Goal: Task Accomplishment & Management: Complete application form

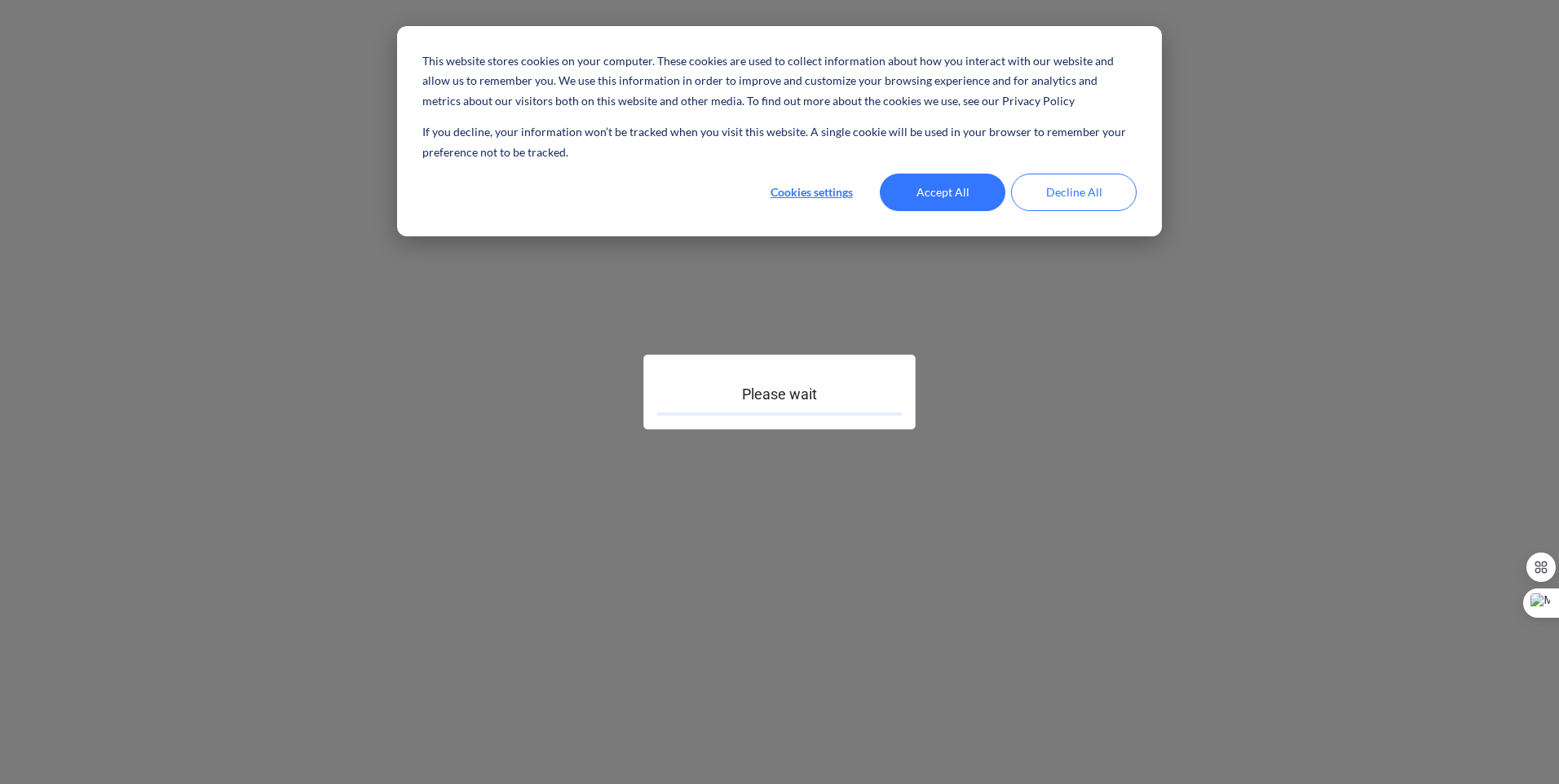
click at [928, 193] on button "Accept All" at bounding box center [942, 193] width 125 height 38
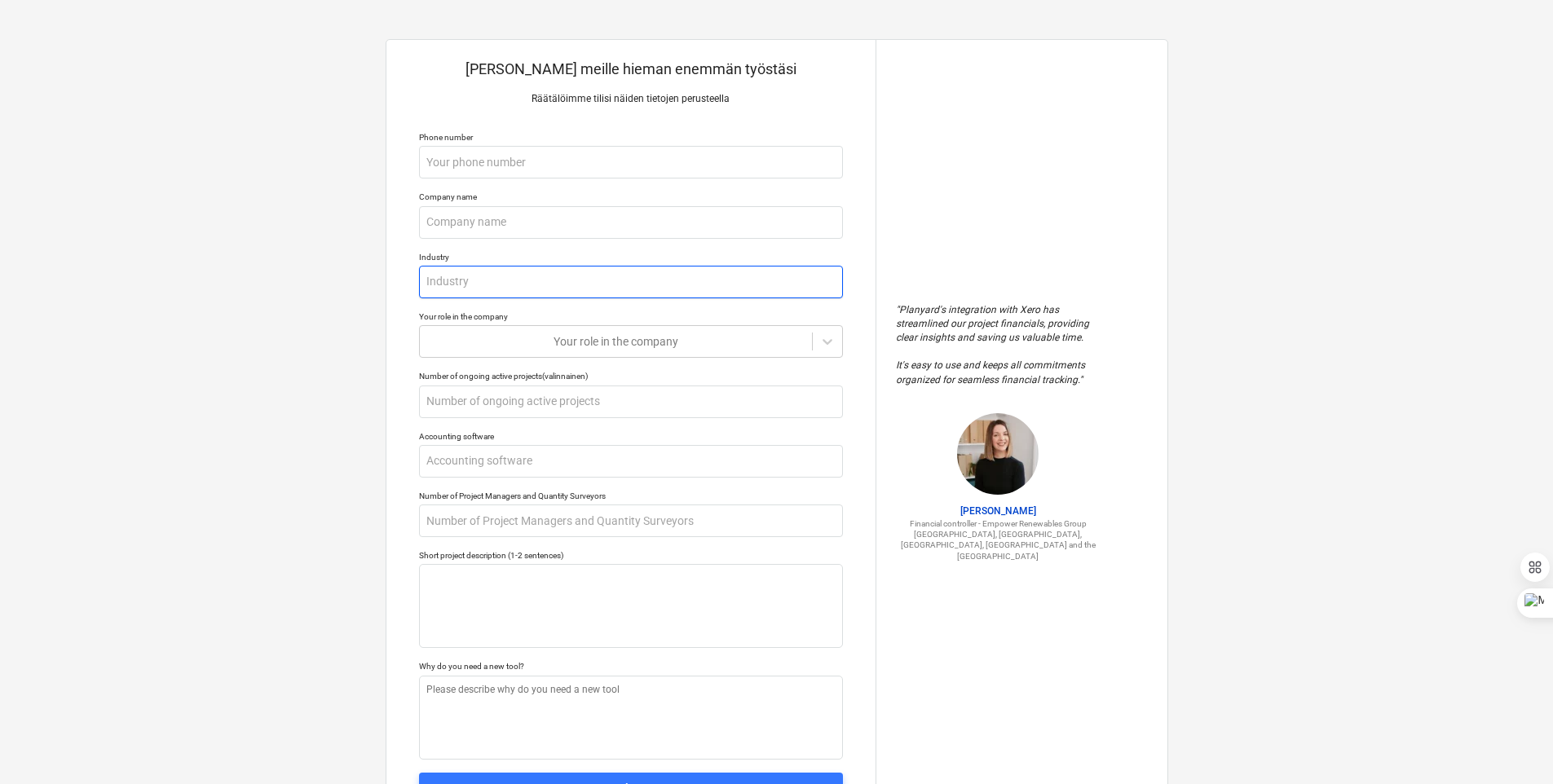
click at [592, 281] on input "text" at bounding box center [630, 282] width 424 height 32
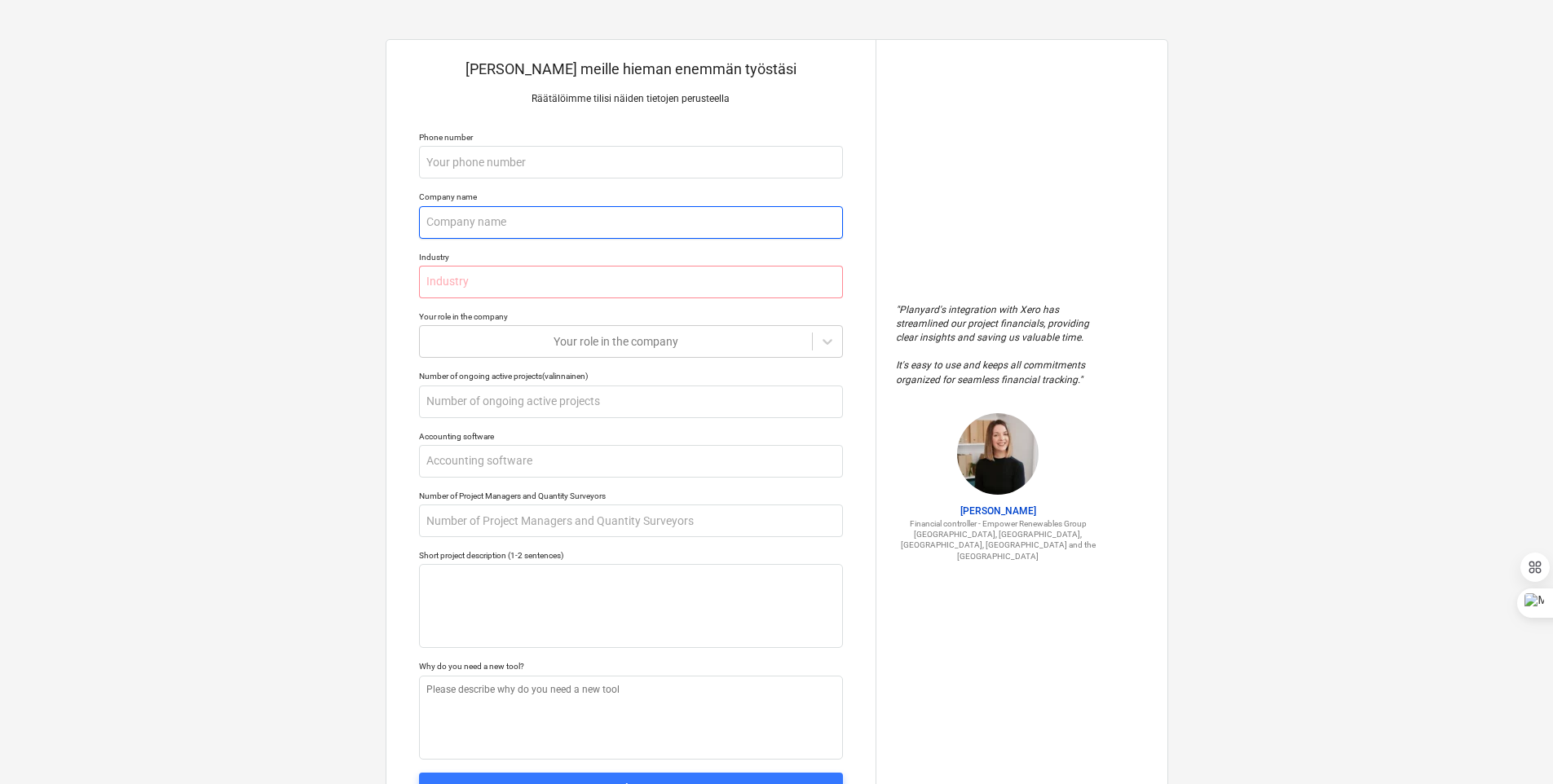
click at [594, 231] on input "text" at bounding box center [630, 222] width 424 height 32
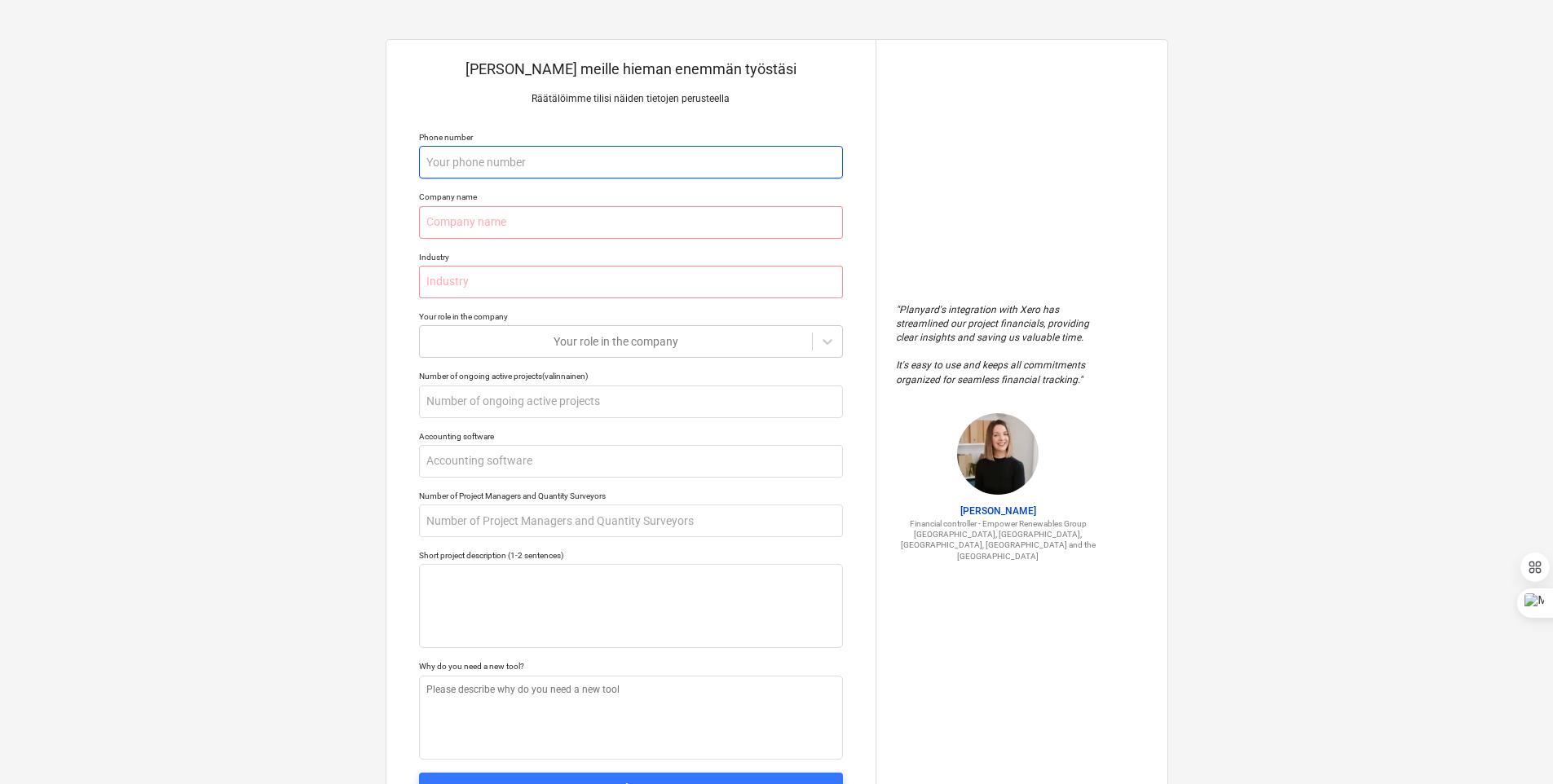
click at [615, 160] on input "text" at bounding box center [630, 162] width 424 height 32
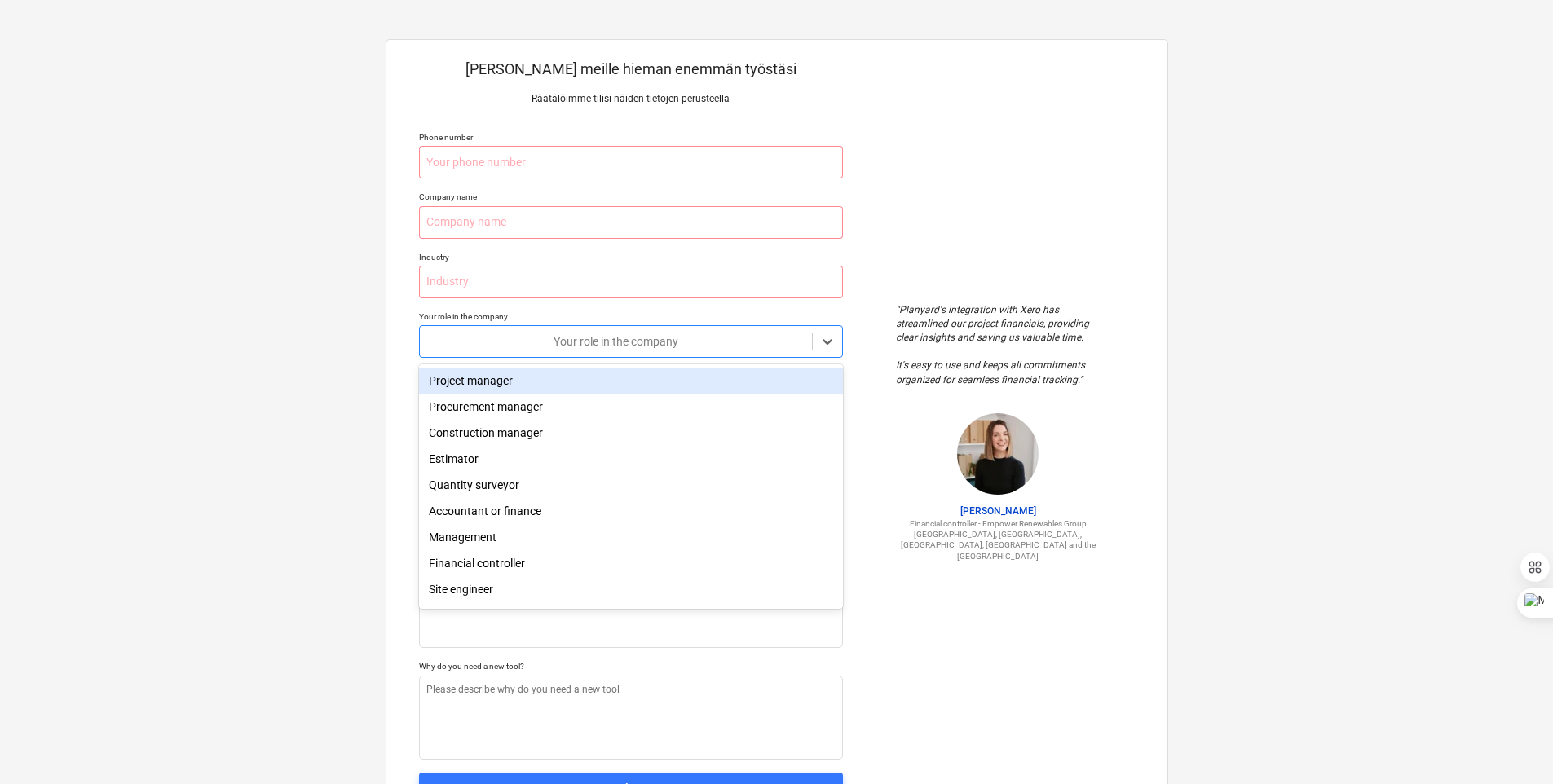
click at [587, 327] on div "Your role in the company" at bounding box center [630, 341] width 424 height 32
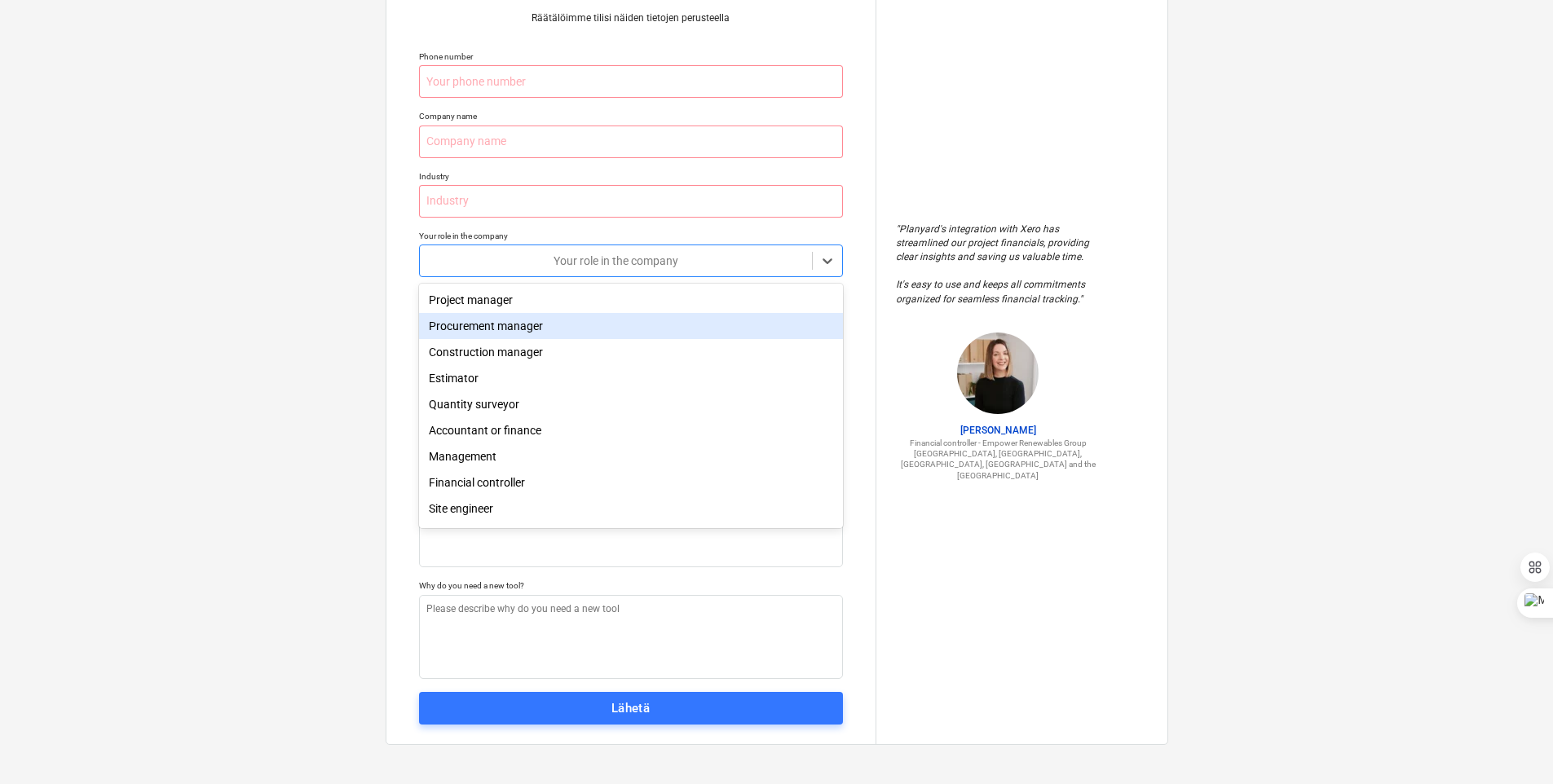
scroll to position [58, 0]
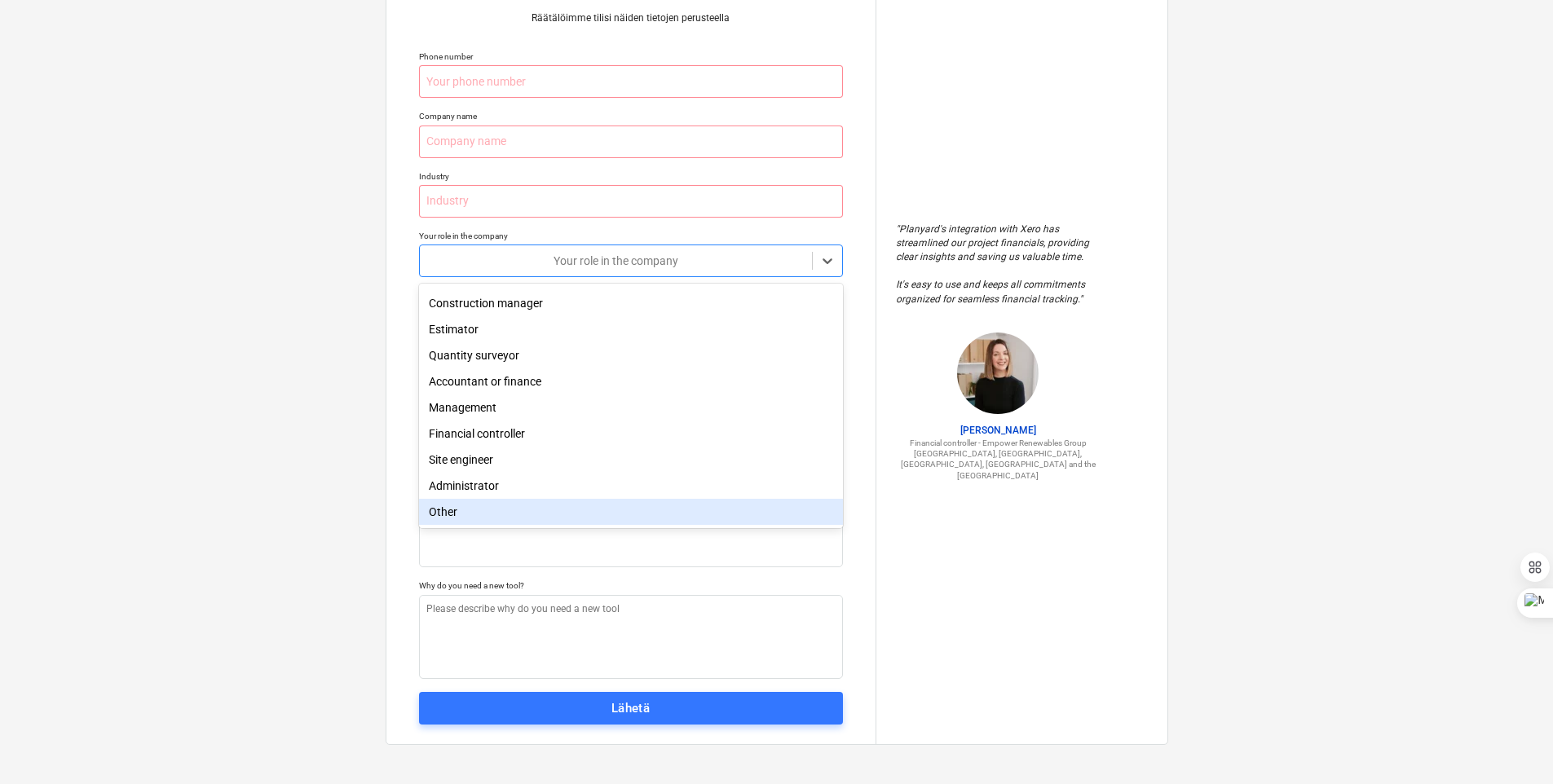
click at [535, 509] on div "Other" at bounding box center [630, 511] width 424 height 26
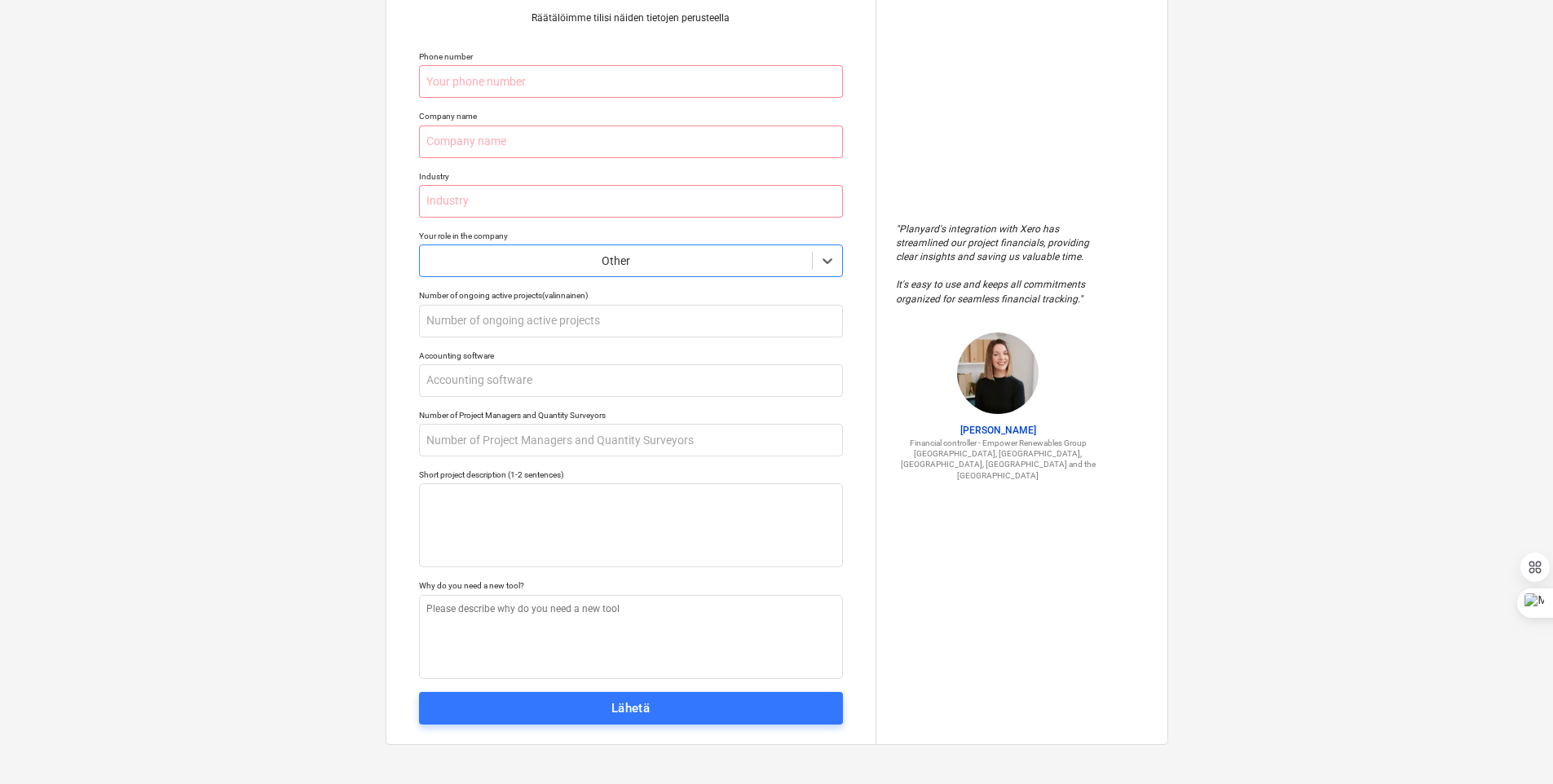
click at [582, 401] on div "Kerro meille hieman enemmän työstäsi Räätälöimme tilisi näiden tietojen peruste…" at bounding box center [630, 352] width 489 height 785
click at [588, 375] on input "text" at bounding box center [630, 381] width 424 height 32
click at [609, 316] on input "text" at bounding box center [630, 321] width 424 height 32
click at [599, 360] on div "Accounting software" at bounding box center [630, 356] width 424 height 11
click at [587, 391] on input "text" at bounding box center [630, 381] width 424 height 32
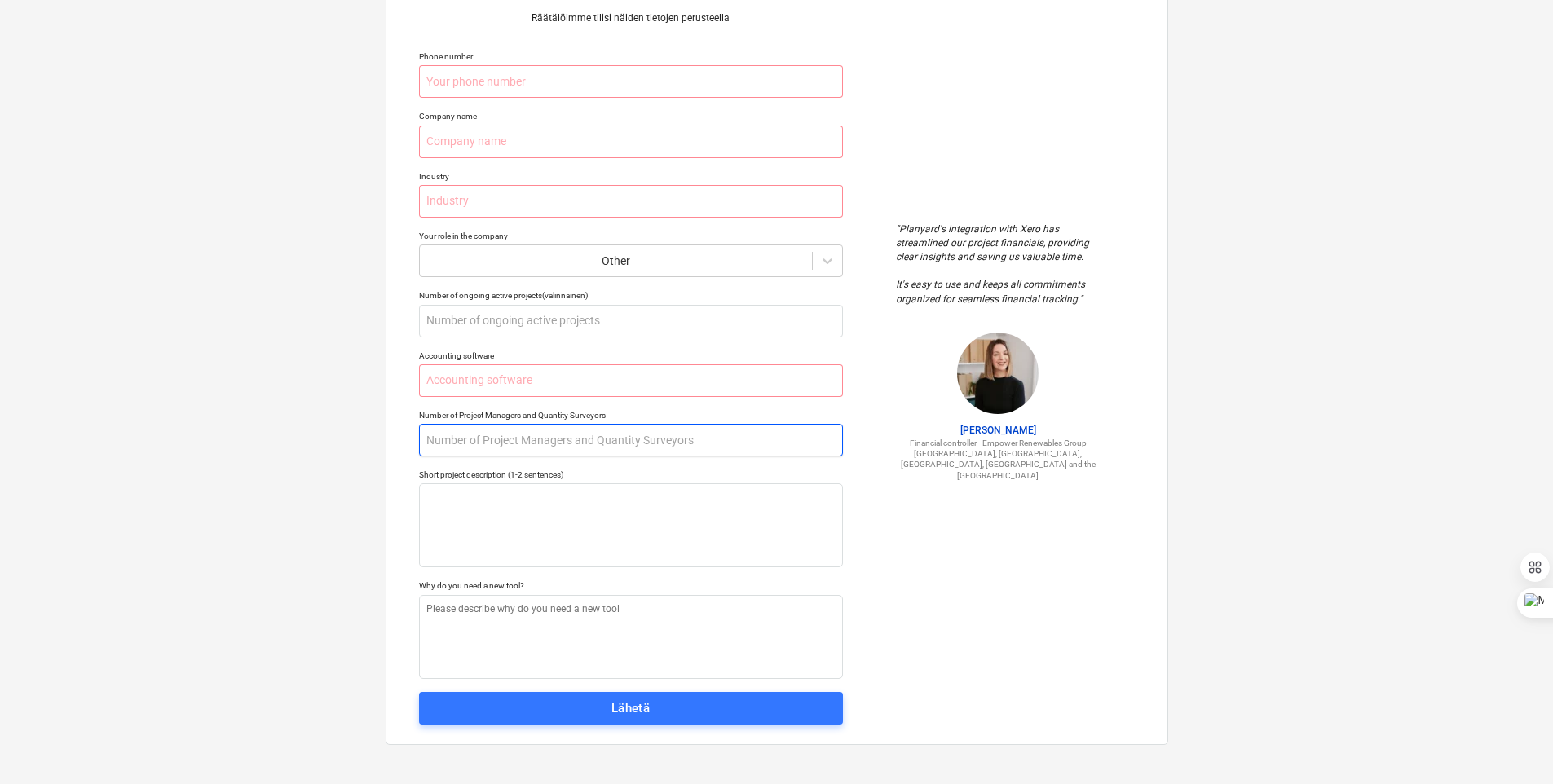
click at [566, 455] on input "text" at bounding box center [630, 440] width 424 height 32
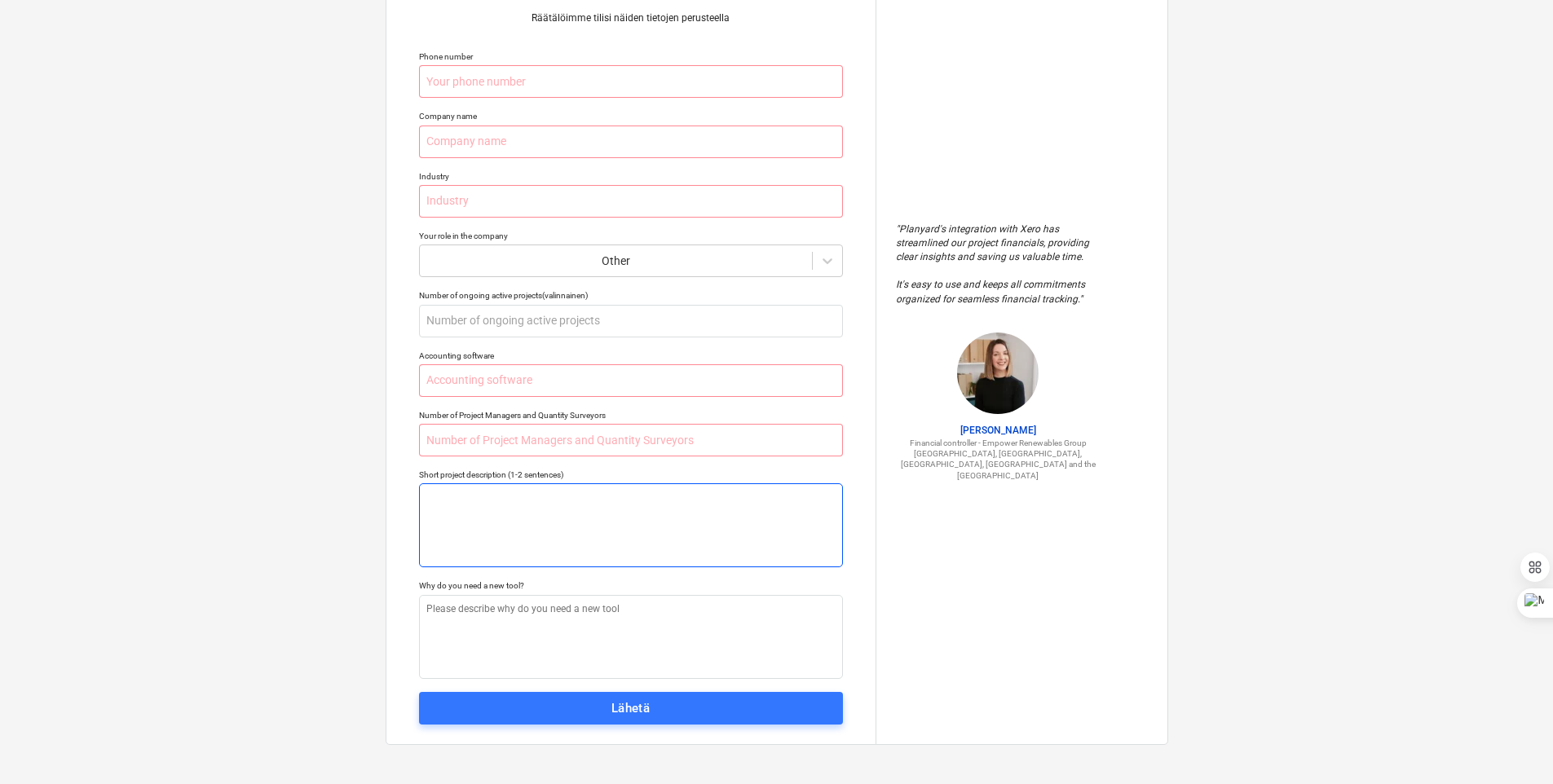
click at [556, 500] on textarea at bounding box center [630, 525] width 424 height 84
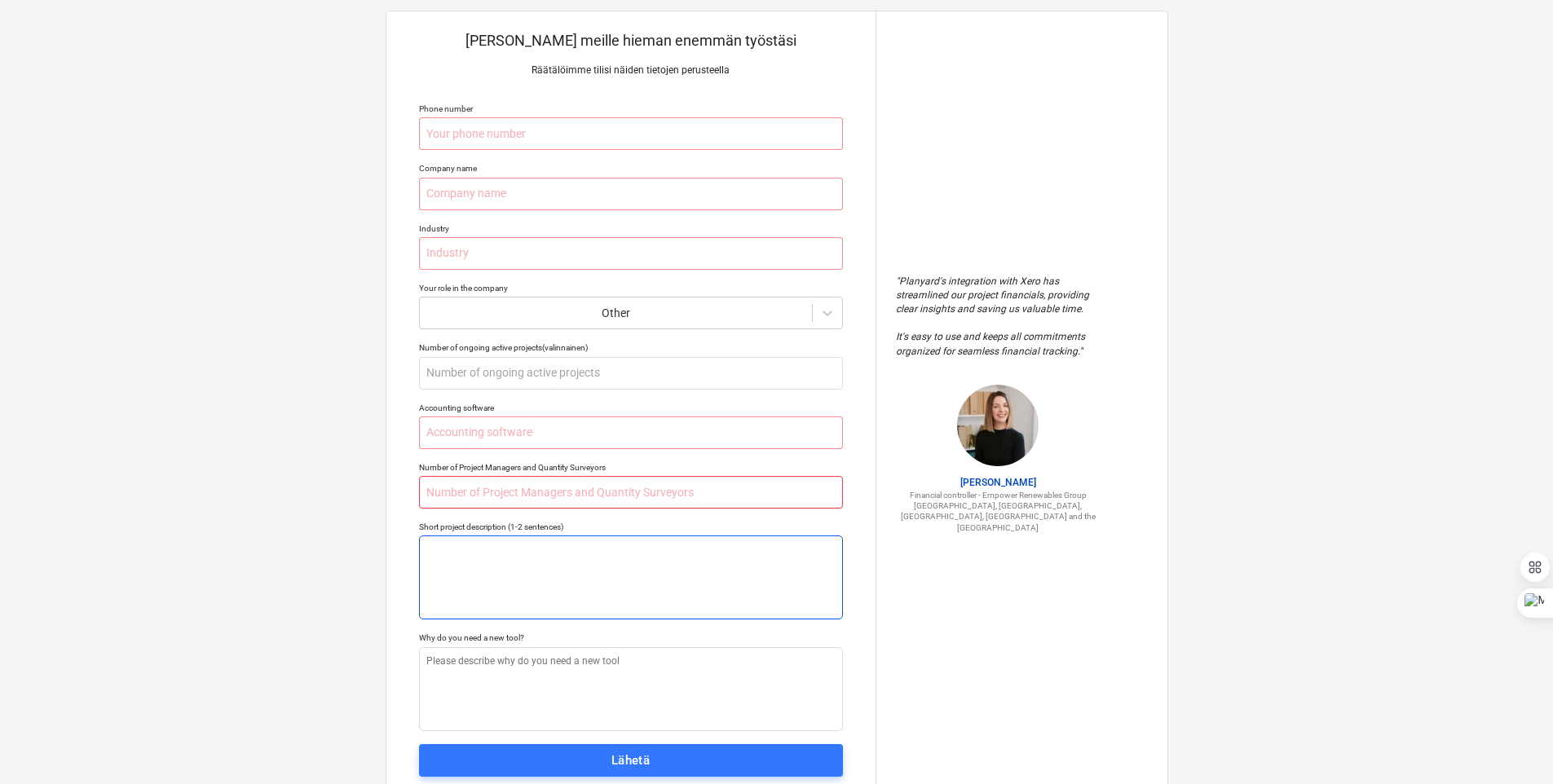
scroll to position [0, 0]
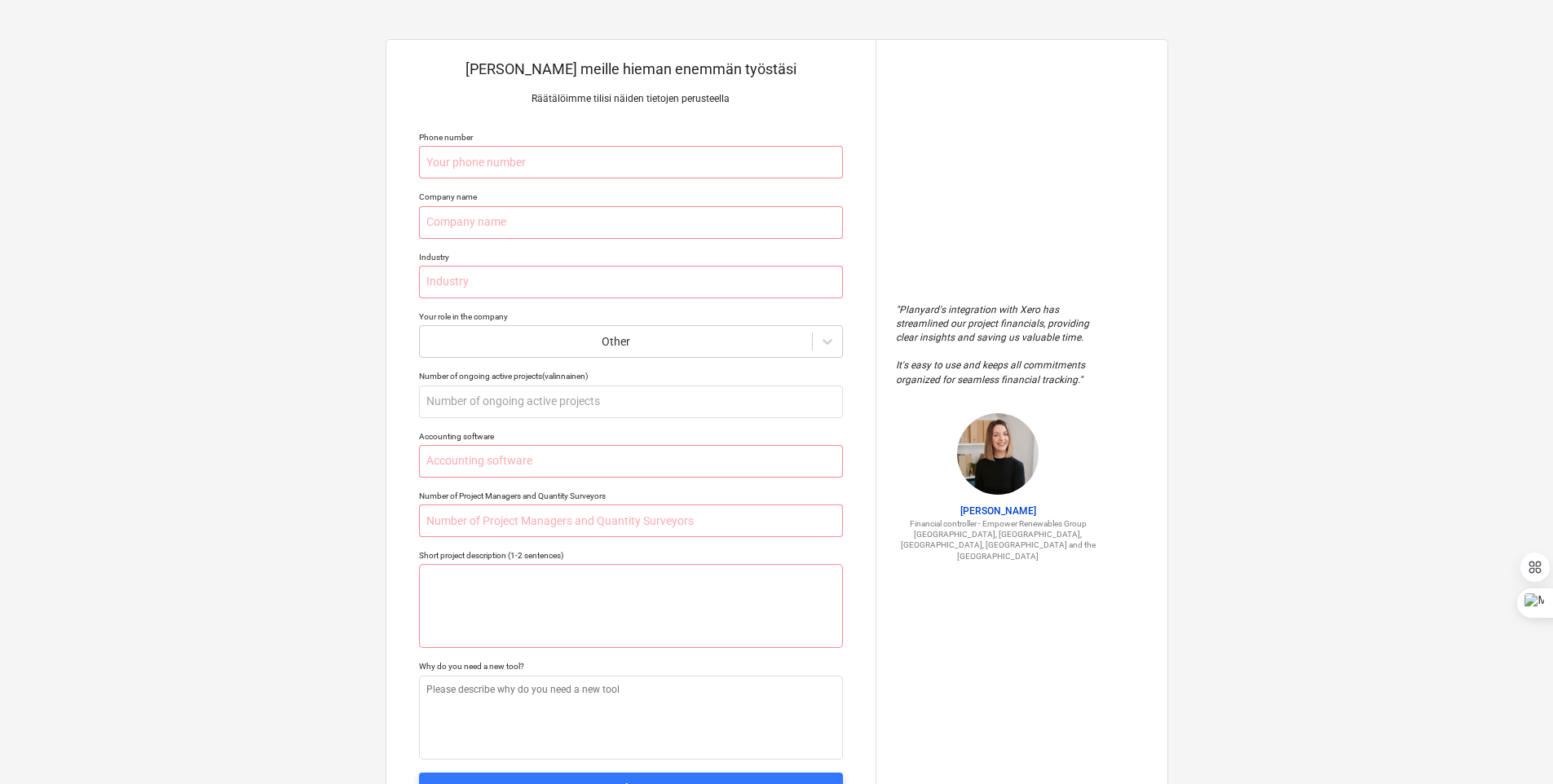
type textarea "x"
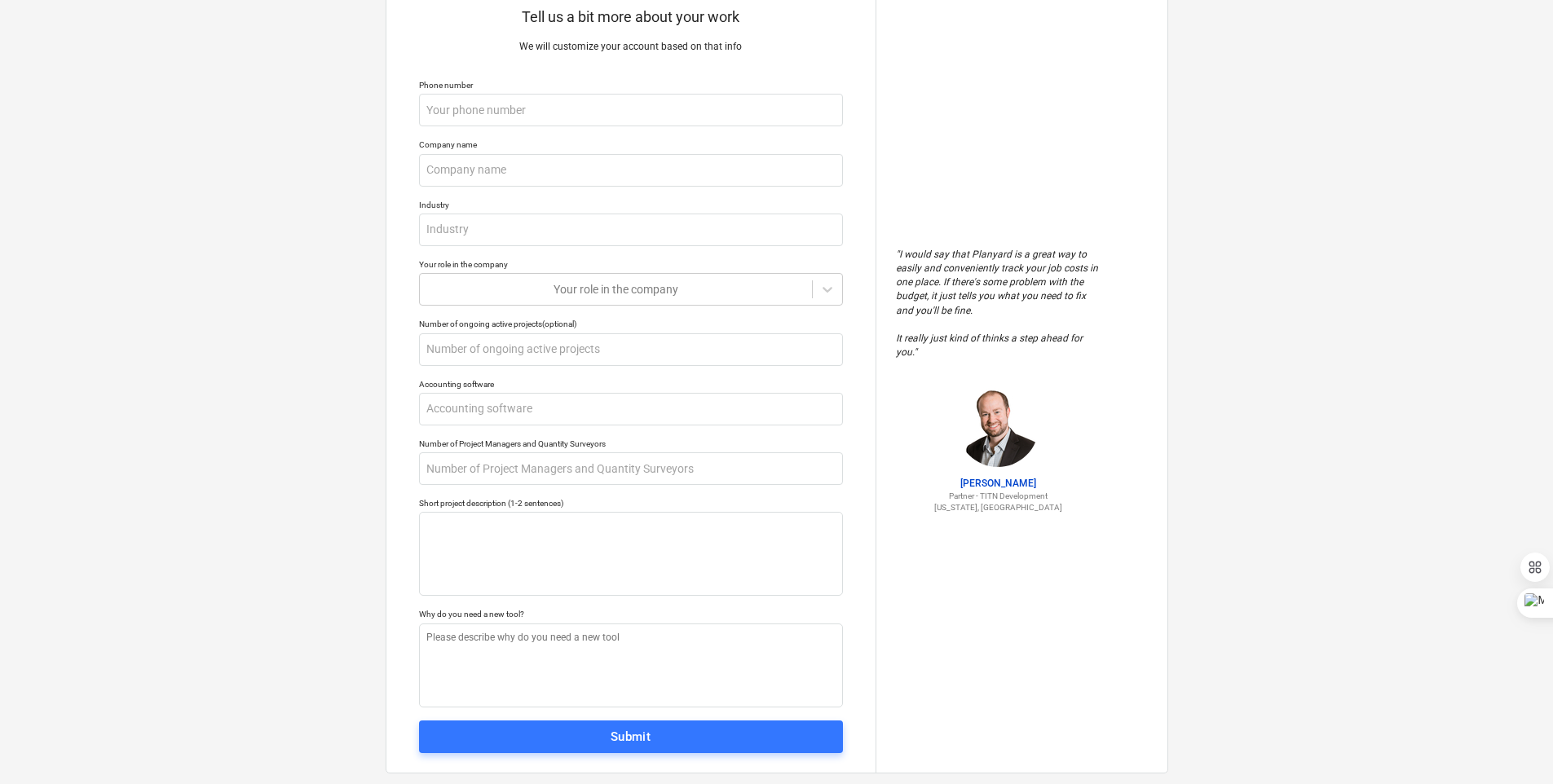
scroll to position [81, 0]
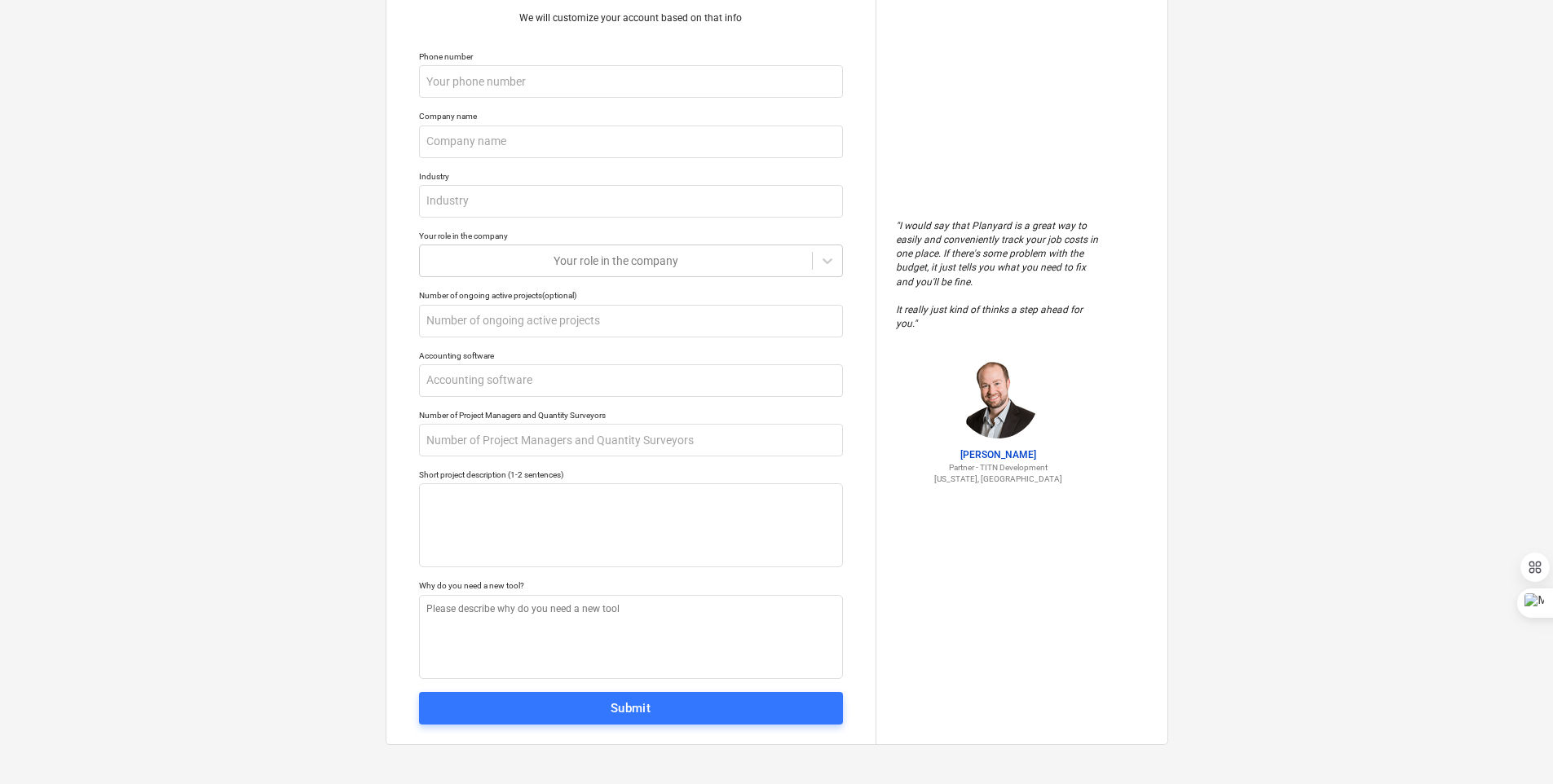
click at [783, 279] on div "Tell us a bit more about your work We will customize your account based on that…" at bounding box center [630, 352] width 489 height 785
click at [819, 263] on icon at bounding box center [827, 261] width 16 height 16
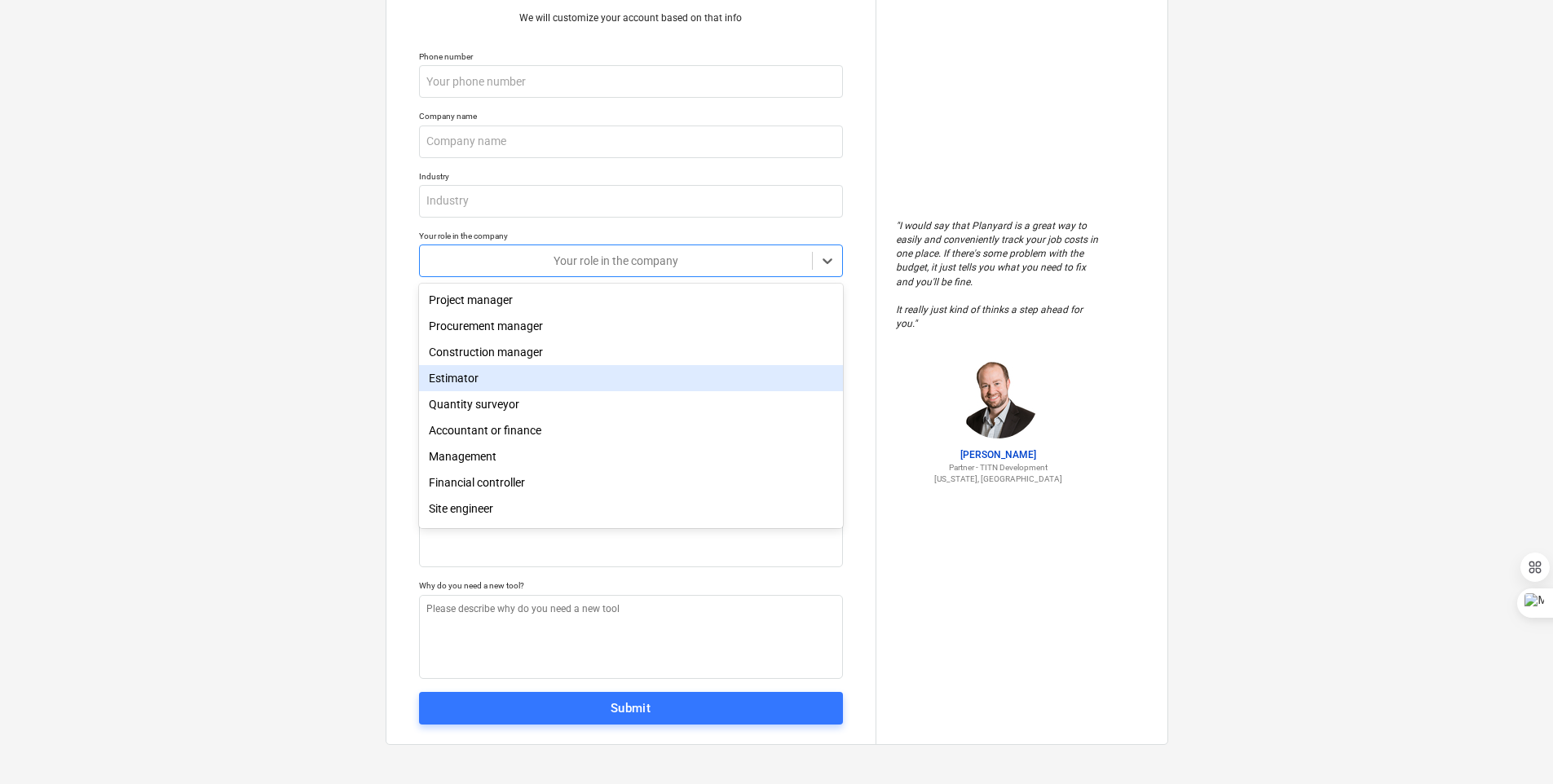
scroll to position [58, 0]
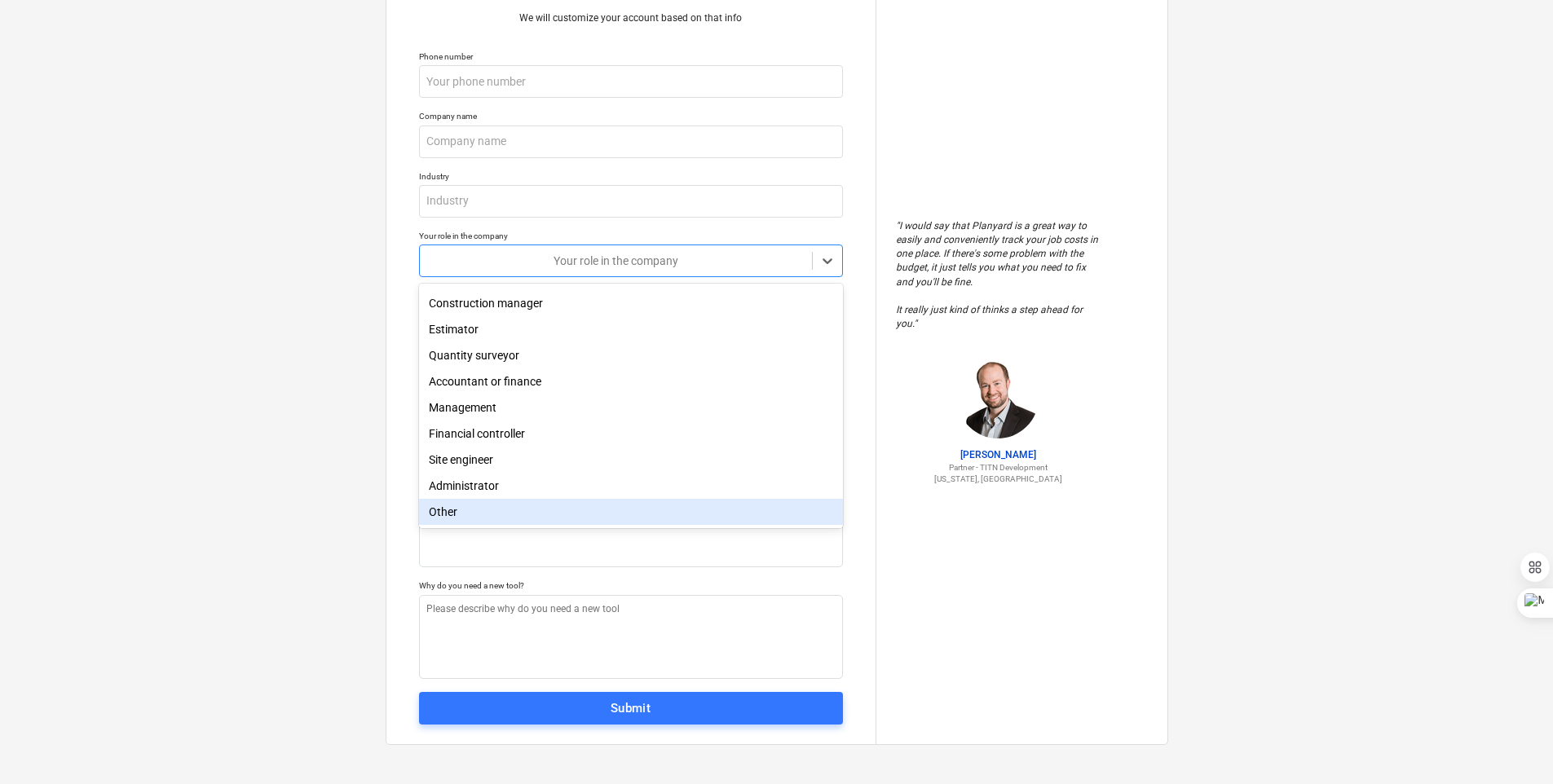
click at [685, 510] on div "Other" at bounding box center [630, 511] width 424 height 26
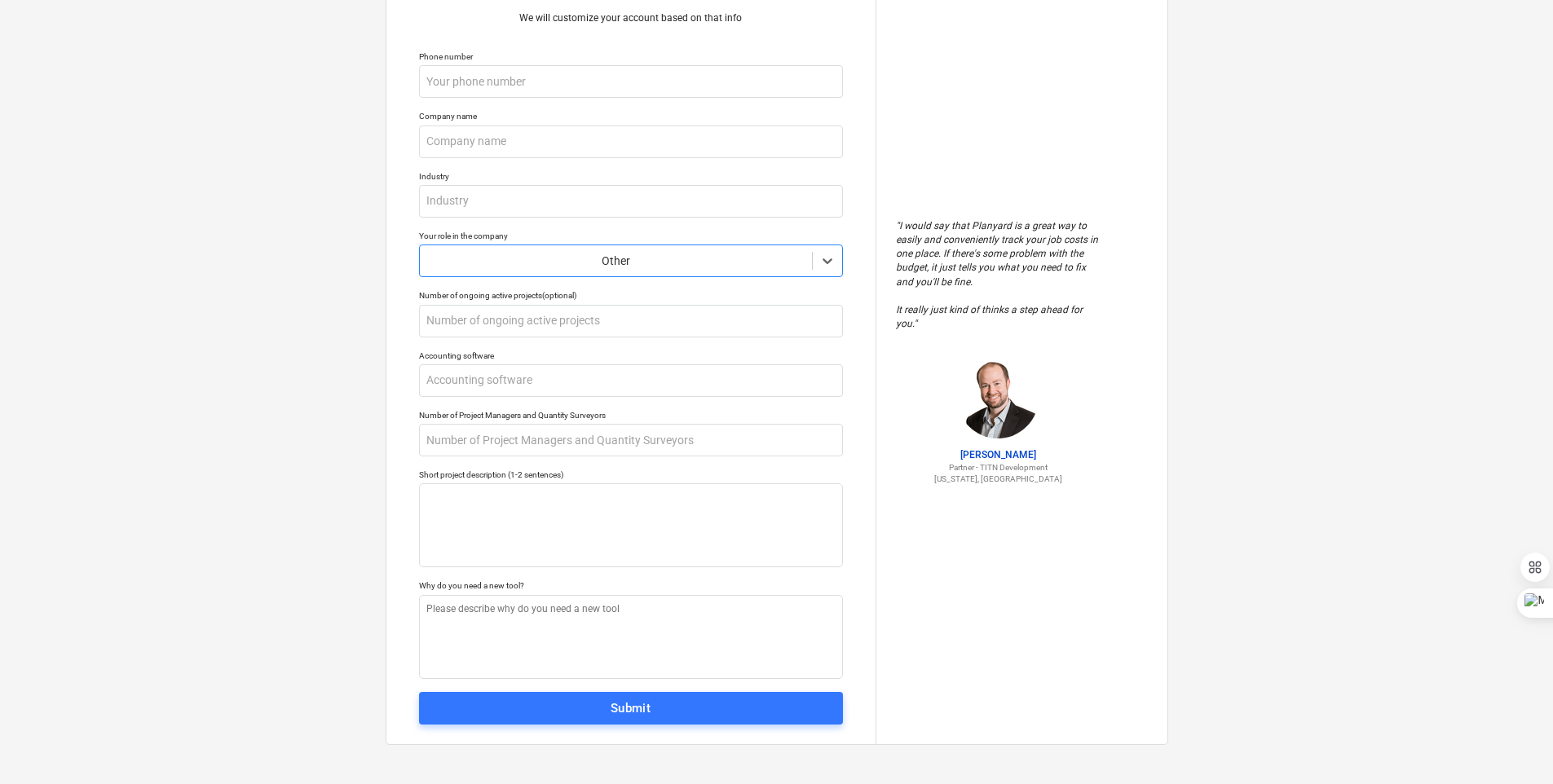
type textarea "x"
